Goal: Task Accomplishment & Management: Manage account settings

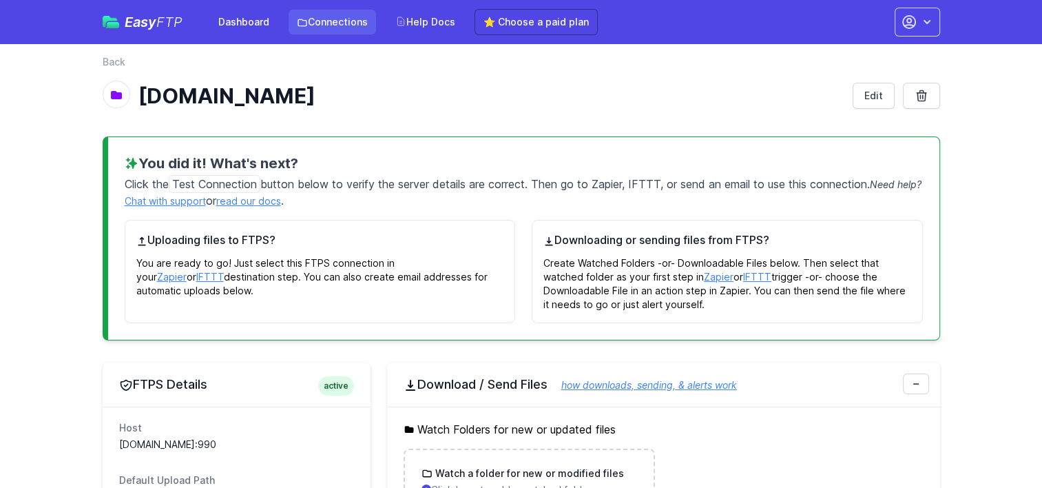
click at [350, 22] on link "Connections" at bounding box center [332, 22] width 87 height 25
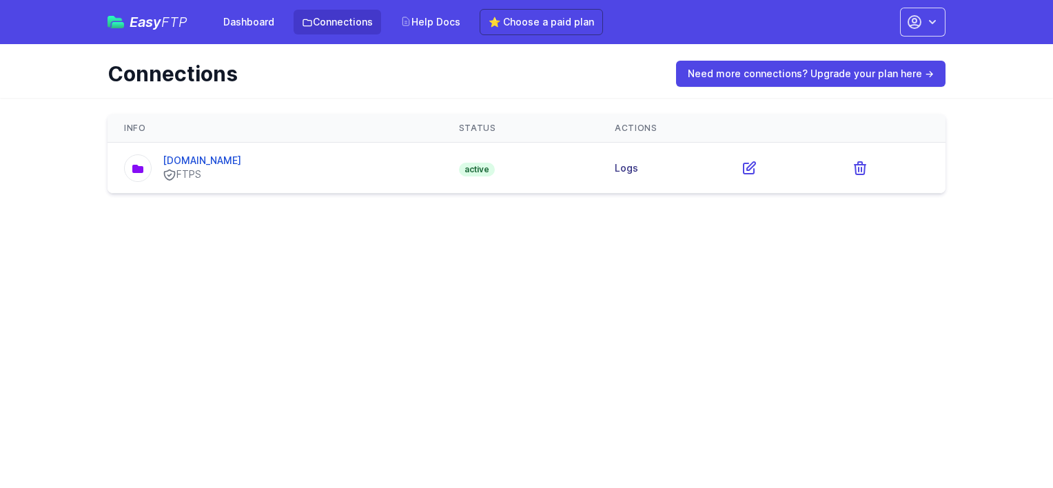
click at [628, 168] on link "Logs" at bounding box center [625, 168] width 23 height 12
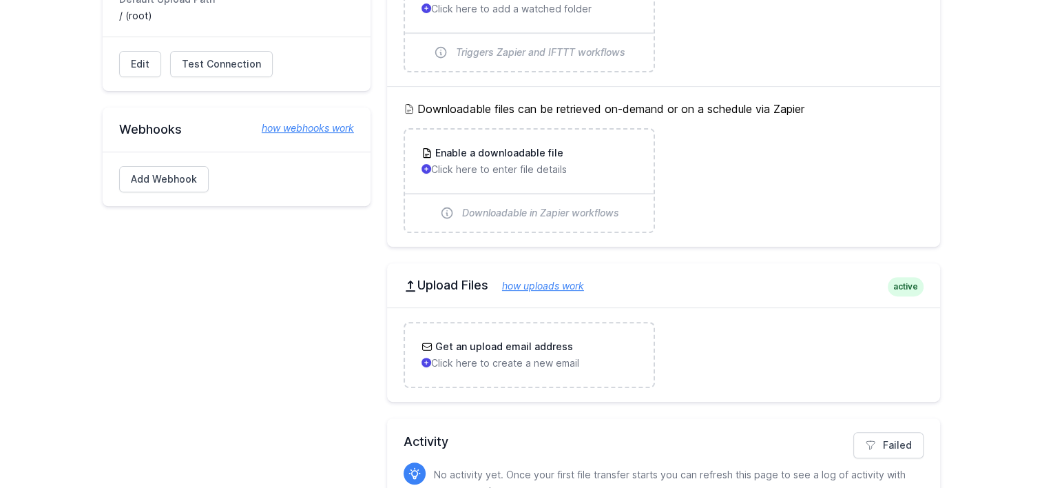
scroll to position [482, 0]
